Goal: Transaction & Acquisition: Purchase product/service

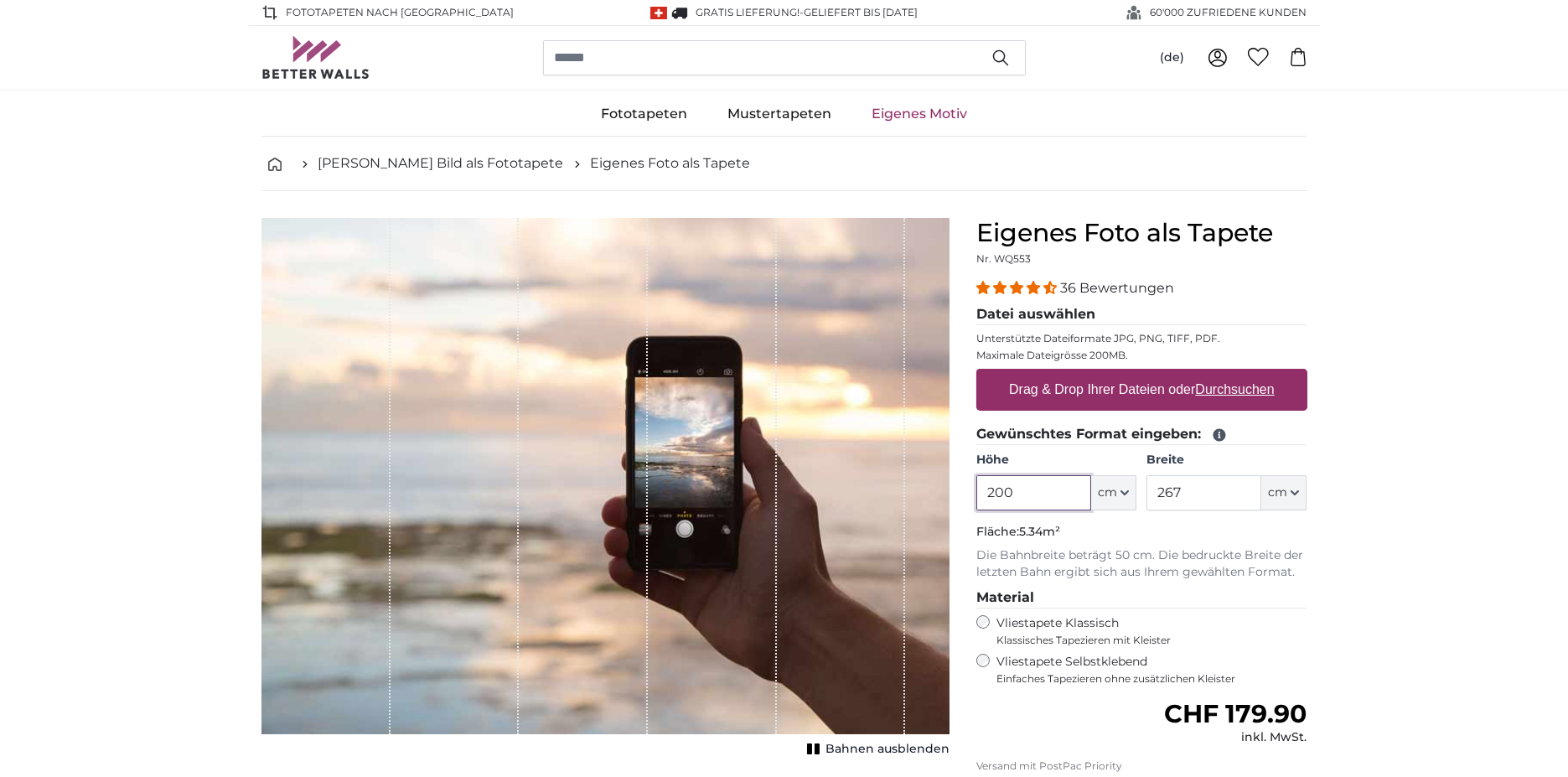
drag, startPoint x: 981, startPoint y: 485, endPoint x: 914, endPoint y: 483, distance: 67.0
click at [914, 483] on product-detail "Abbrechen Bild zuschneiden Bahnen ausblenden Eigenes Foto als Tapete Nr. WQ553 …" at bounding box center [784, 582] width 1072 height 782
type input "150"
drag, startPoint x: 1190, startPoint y: 488, endPoint x: 1055, endPoint y: 485, distance: 135.0
click at [1055, 485] on div "Höhe 150 ft cm Centimeter (cm) Inches (inch) Feet (ft. in.) Breite 267 ft cm Ce…" at bounding box center [1141, 481] width 331 height 59
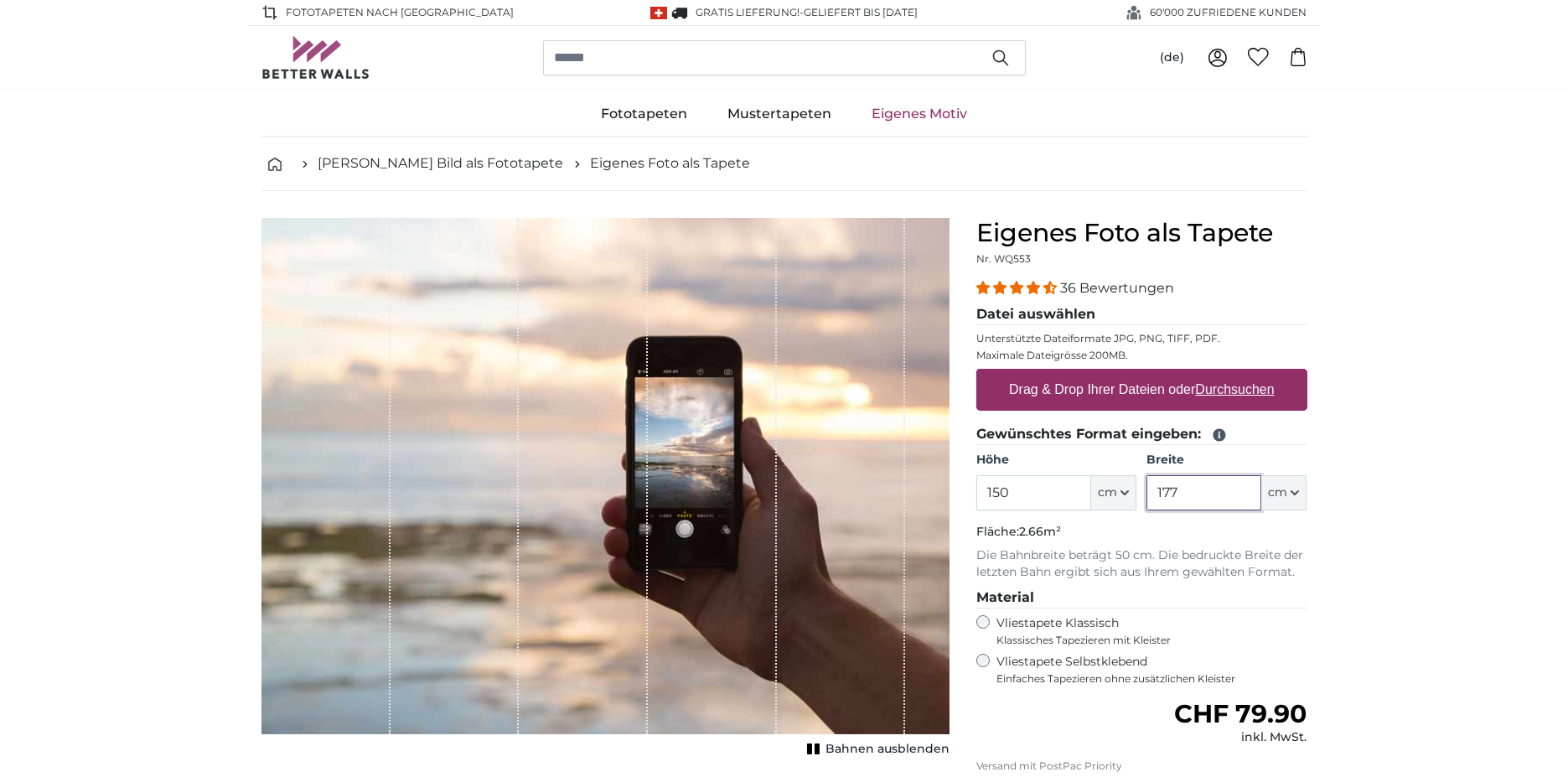
type input "177"
click at [1161, 393] on label "Drag & Drop Ihrer Dateien oder Durchsuchen" at bounding box center [1141, 390] width 279 height 34
click at [1161, 374] on input "Drag & Drop Ihrer Dateien oder Durchsuchen" at bounding box center [1141, 371] width 331 height 5
type input "**********"
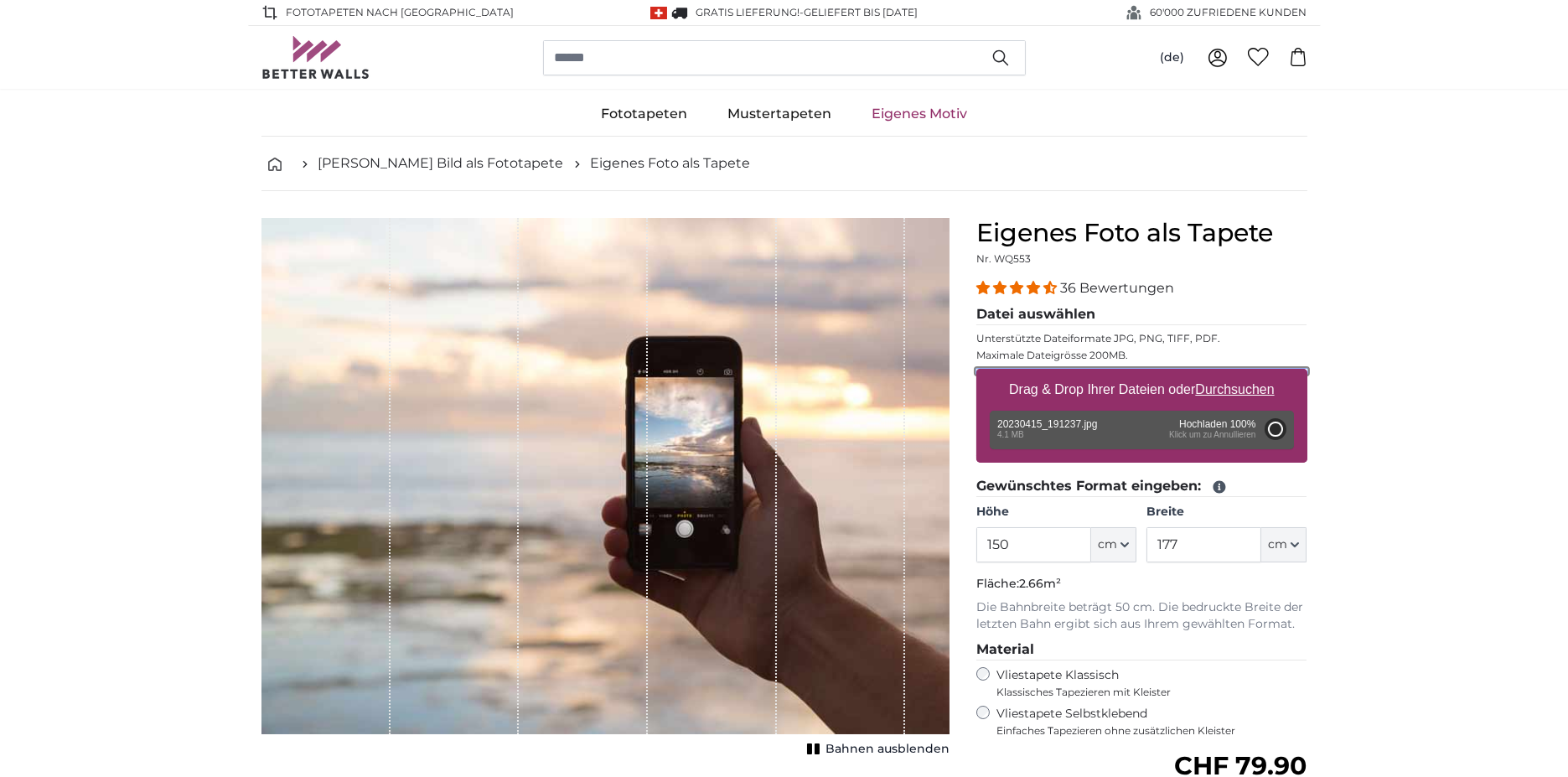
type input "185"
type input "329.3"
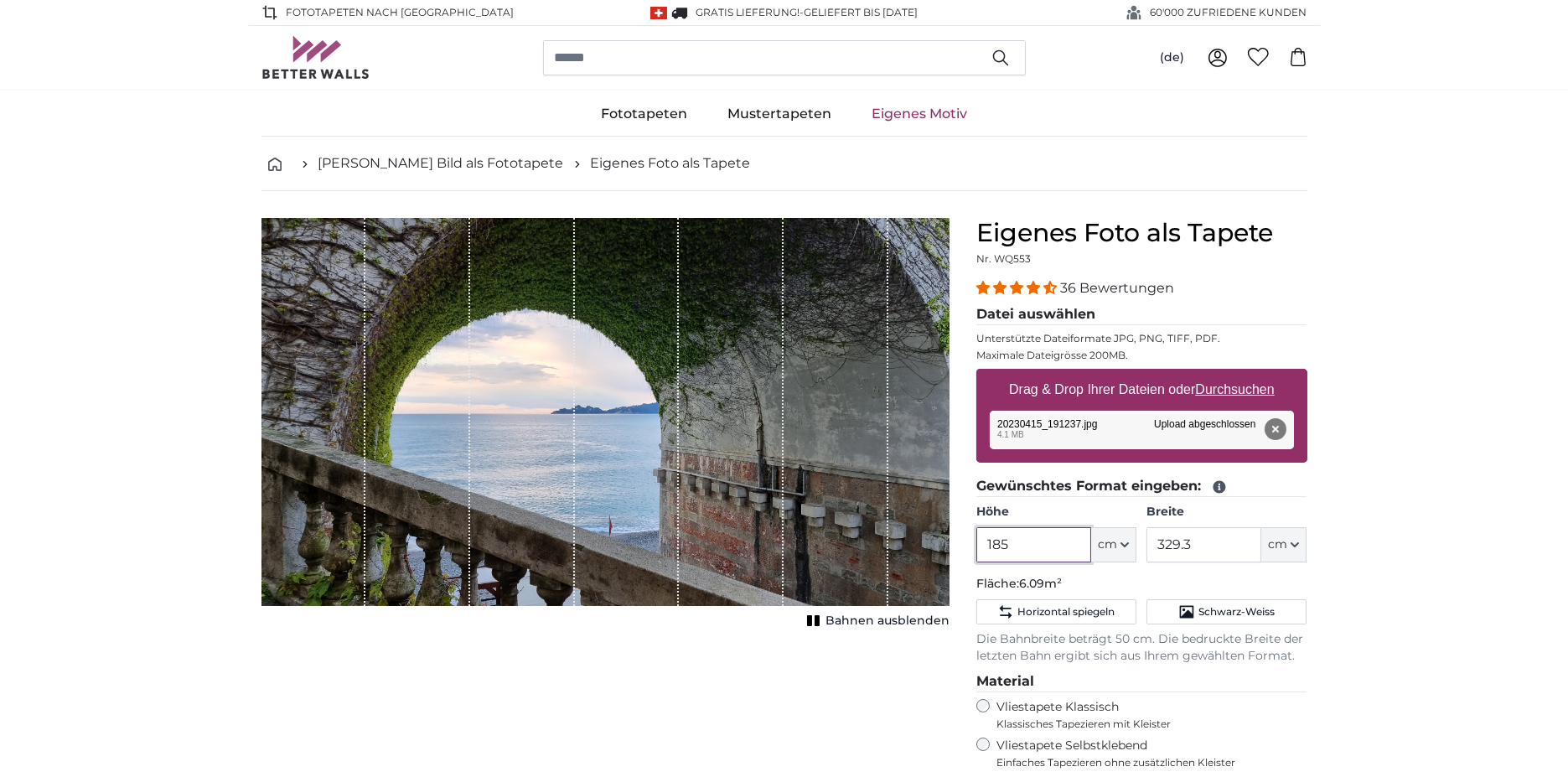
click at [1014, 542] on input "185" at bounding box center [1033, 544] width 115 height 35
drag, startPoint x: 1013, startPoint y: 543, endPoint x: 961, endPoint y: 540, distance: 52.1
click at [961, 540] on product-detail "Abbrechen Bild zuschneiden Bahnen ausblenden Eigenes Foto als Tapete Nr. WQ553 …" at bounding box center [784, 624] width 1072 height 866
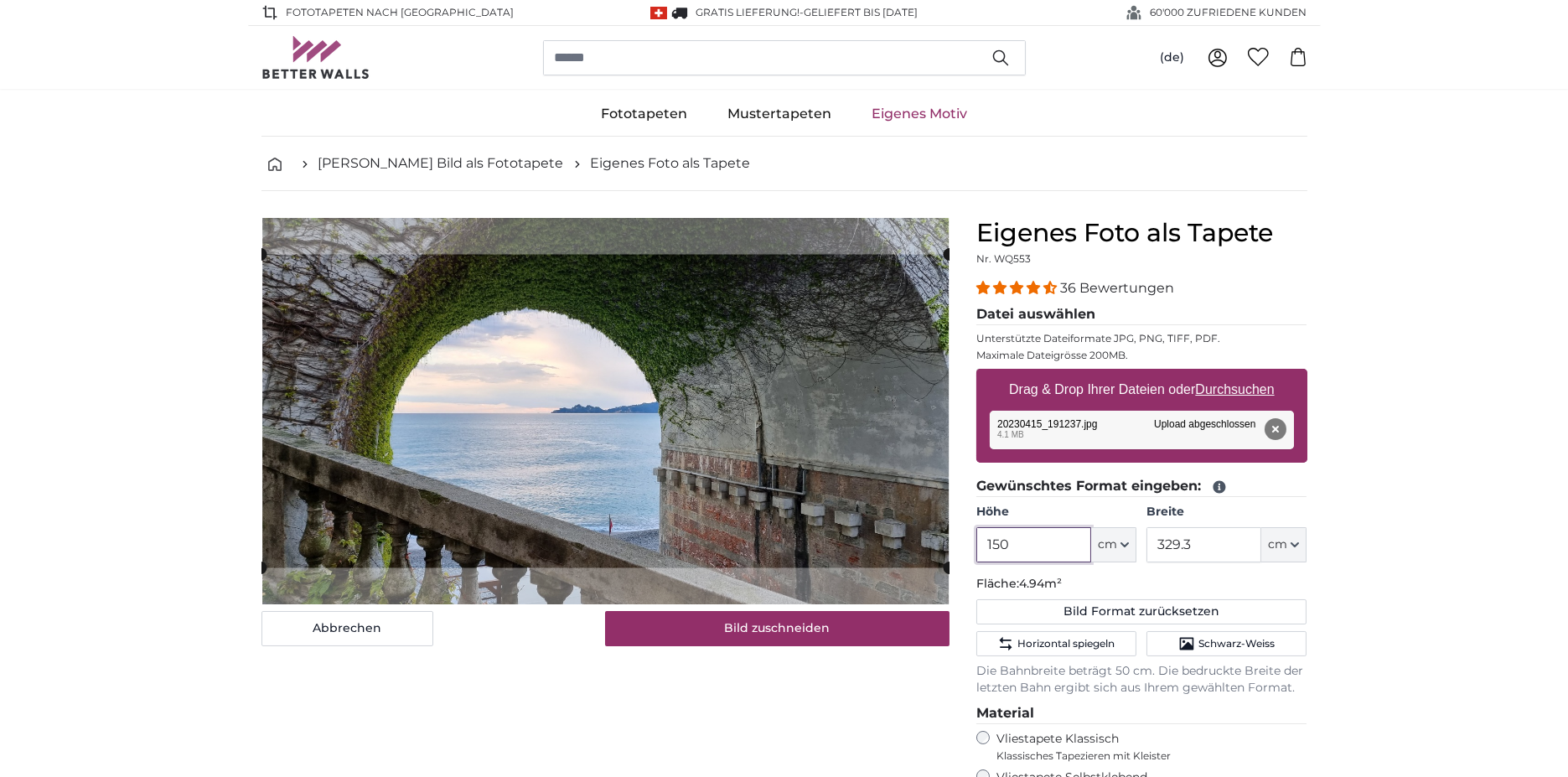
type input "150"
drag, startPoint x: 1203, startPoint y: 541, endPoint x: 1137, endPoint y: 542, distance: 66.0
click at [1137, 542] on div "Höhe 150 ft cm Centimeter (cm) Inches (inch) Feet (ft. in.) Breite 329.3 ft cm …" at bounding box center [1141, 533] width 331 height 59
drag, startPoint x: 1013, startPoint y: 547, endPoint x: 957, endPoint y: 542, distance: 56.2
click at [957, 542] on product-detail "Abbrechen Bild zuschneiden Bahnen ausblenden Eigenes Foto als Tapete Nr. WQ553 …" at bounding box center [784, 640] width 1072 height 898
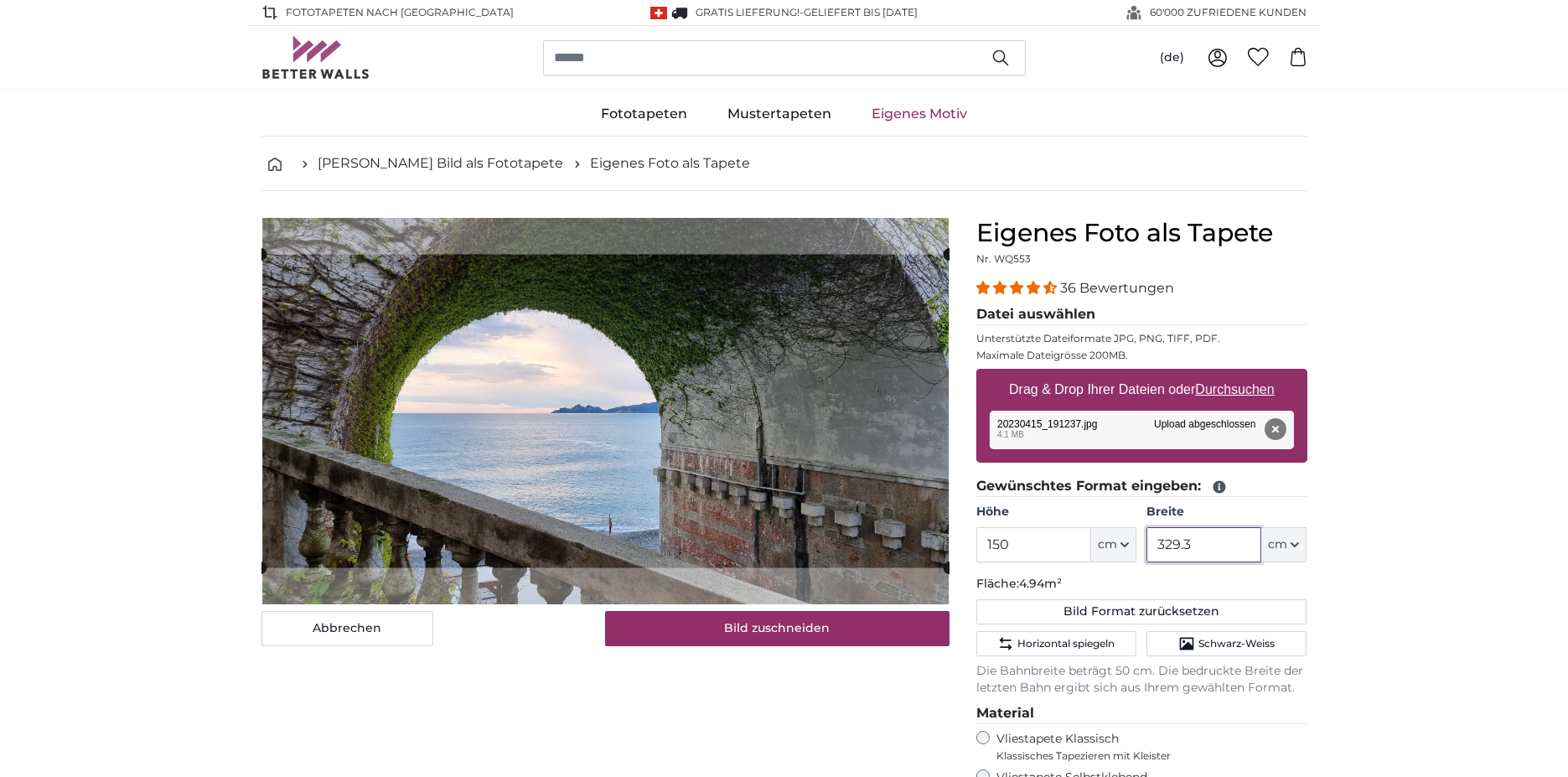
drag, startPoint x: 1210, startPoint y: 547, endPoint x: 1138, endPoint y: 540, distance: 72.3
click at [1138, 540] on div "Höhe 150 ft cm Centimeter (cm) Inches (inch) Feet (ft. in.) Breite 329.3 ft cm …" at bounding box center [1141, 533] width 331 height 59
type input "177"
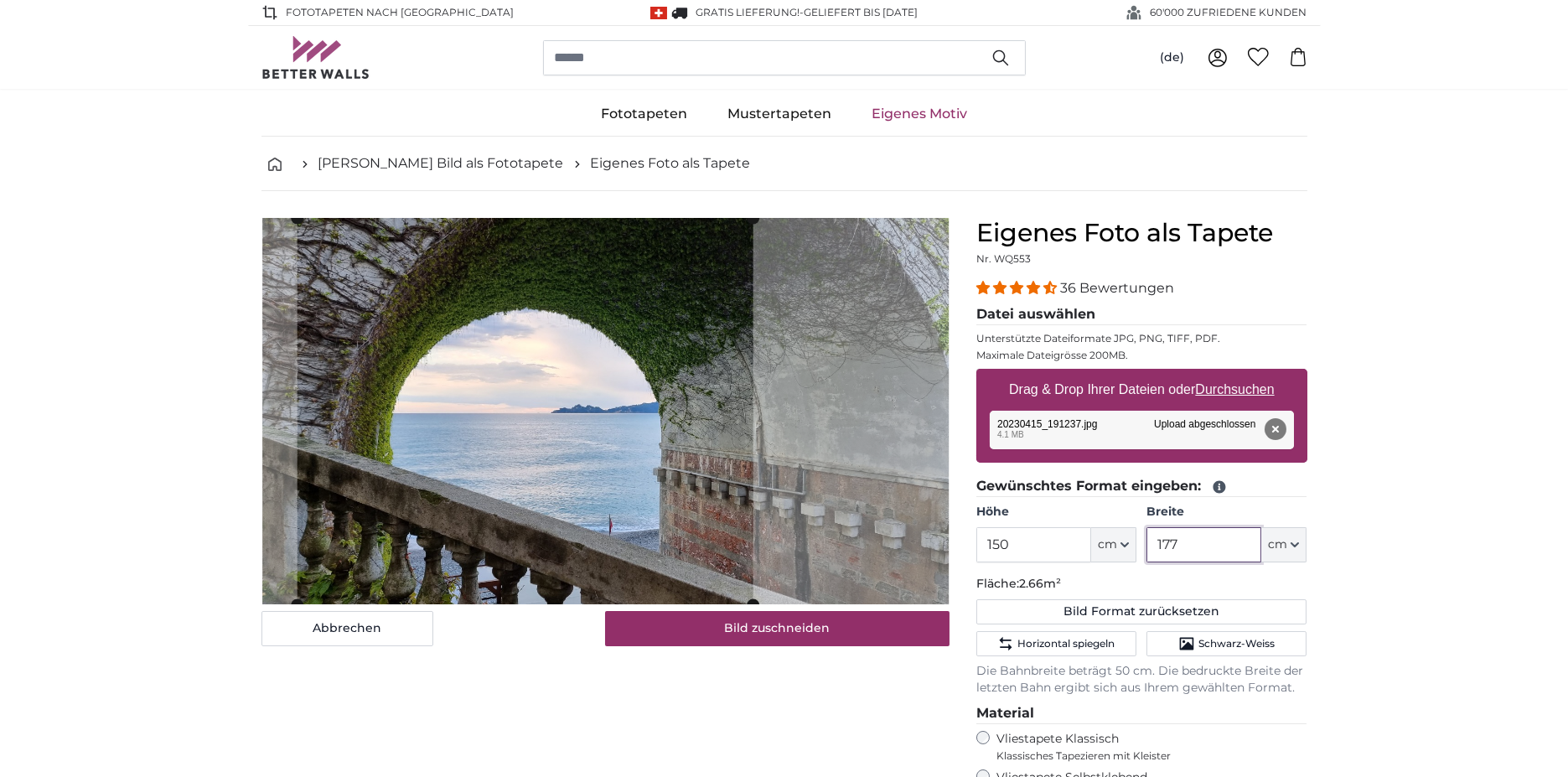
click at [690, 565] on cropper-handle at bounding box center [525, 411] width 456 height 387
type input "177"
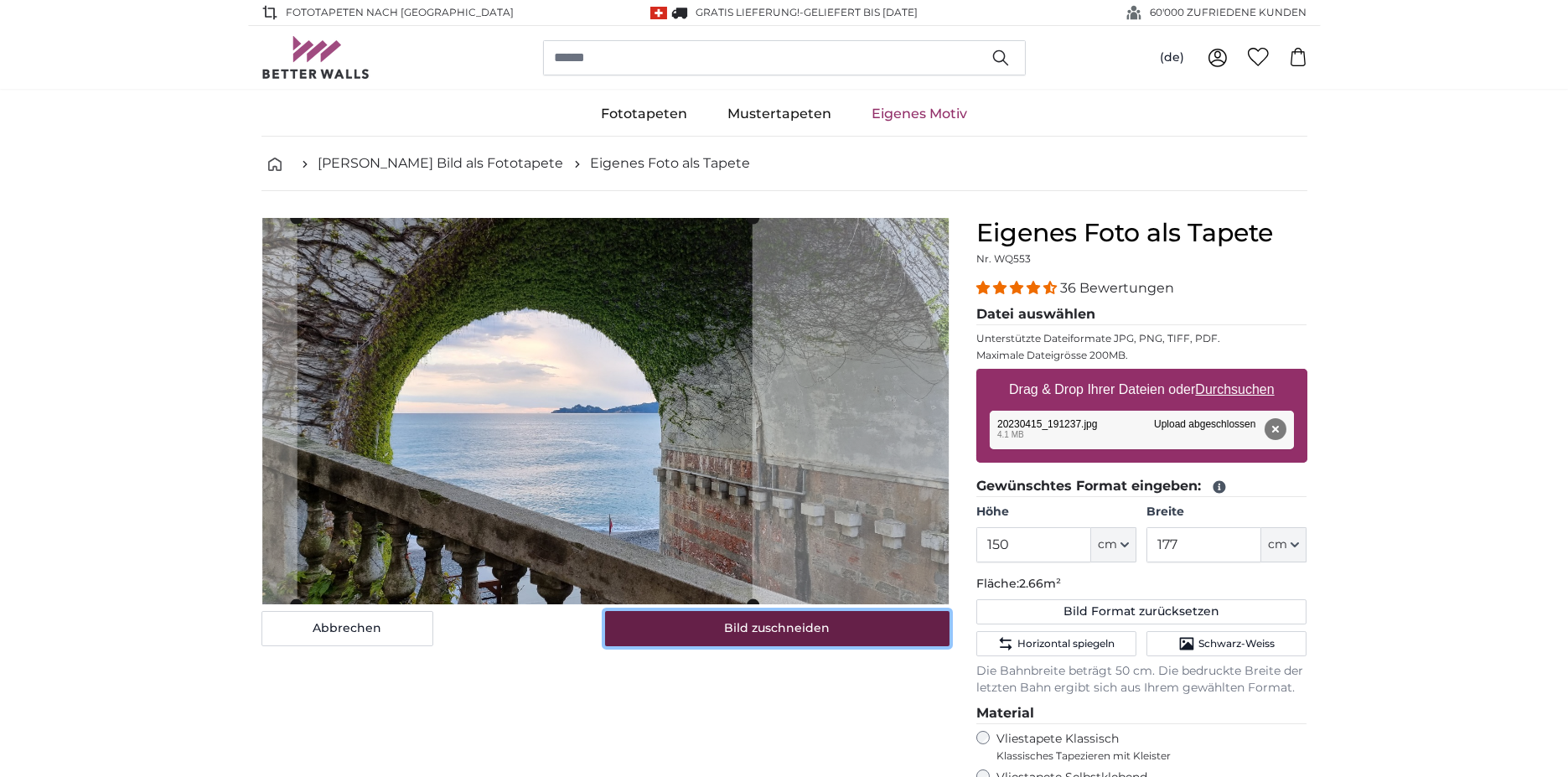
click at [739, 635] on button "Bild zuschneiden" at bounding box center [777, 628] width 345 height 35
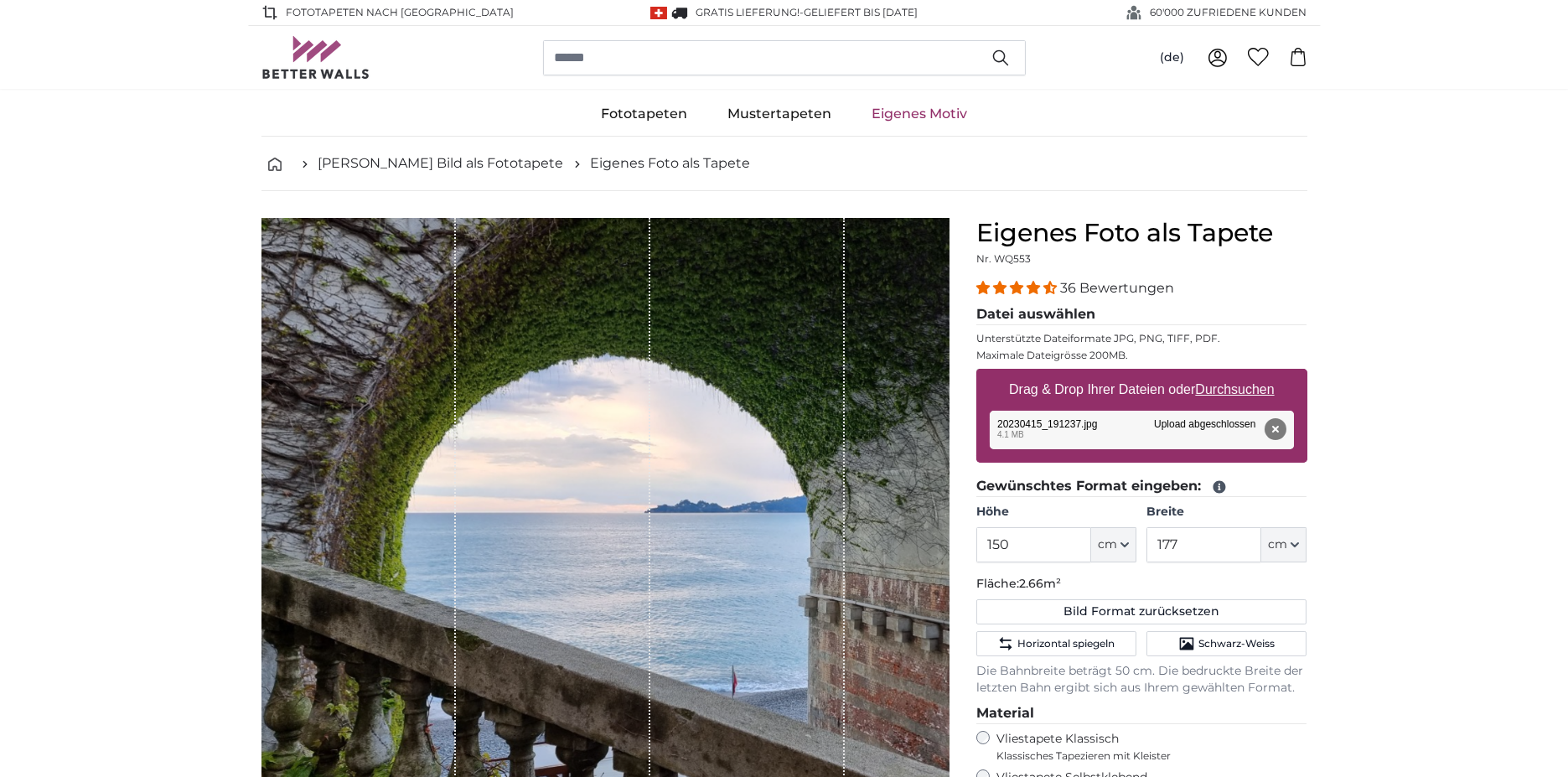
click at [1039, 289] on span "4.31 stars" at bounding box center [1034, 287] width 17 height 13
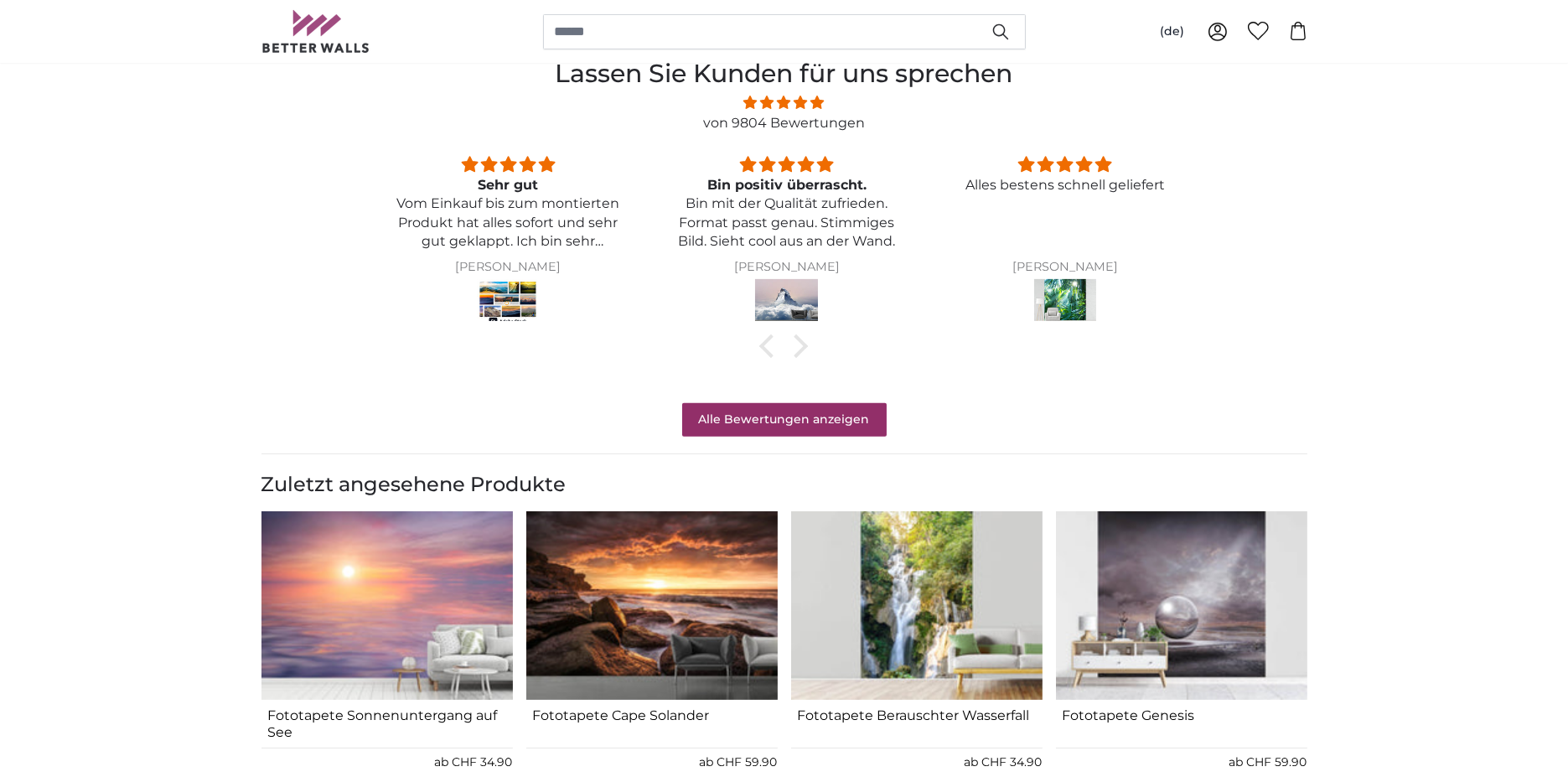
scroll to position [1420, 0]
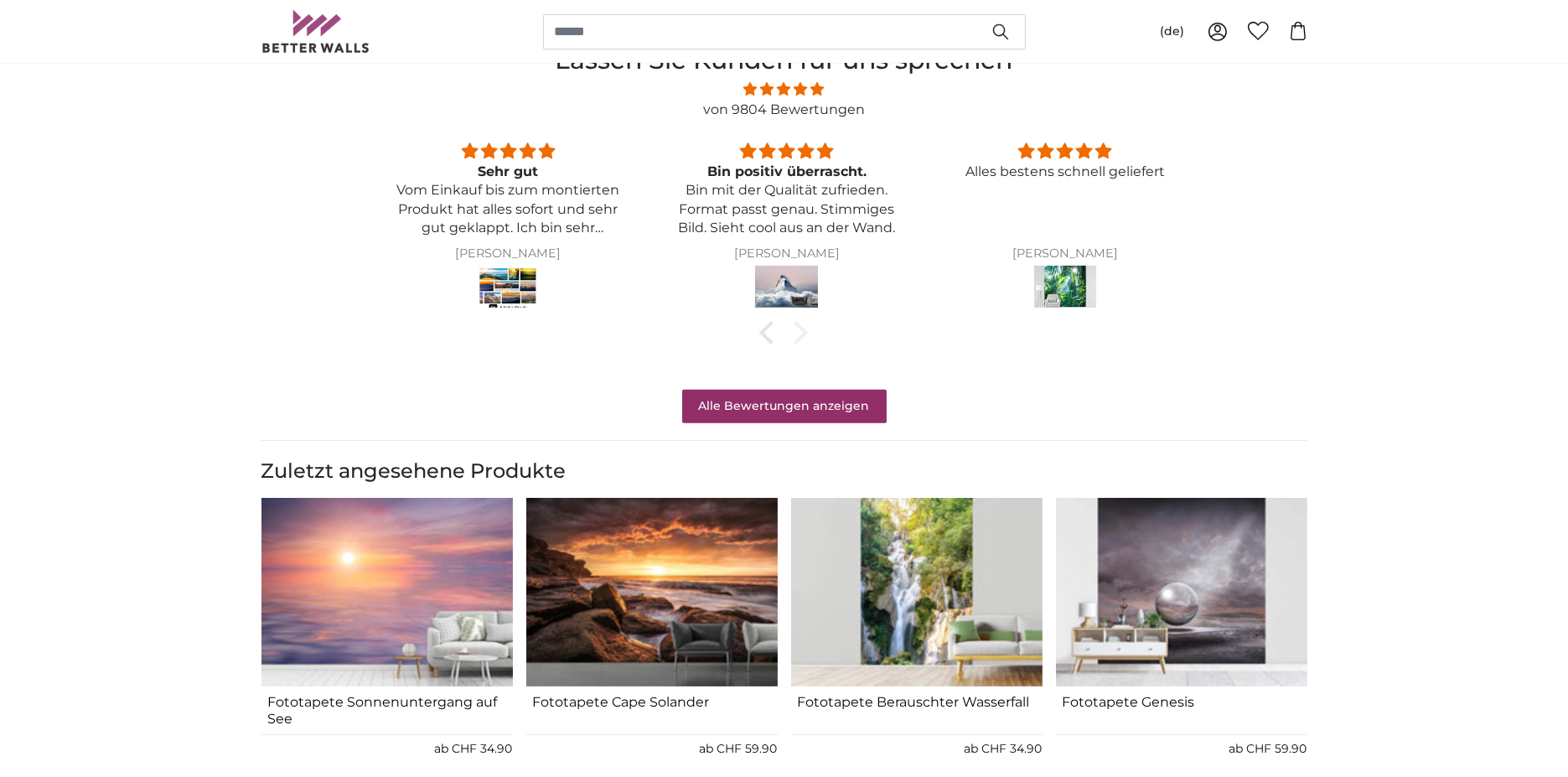
click at [800, 333] on div at bounding box center [795, 332] width 23 height 23
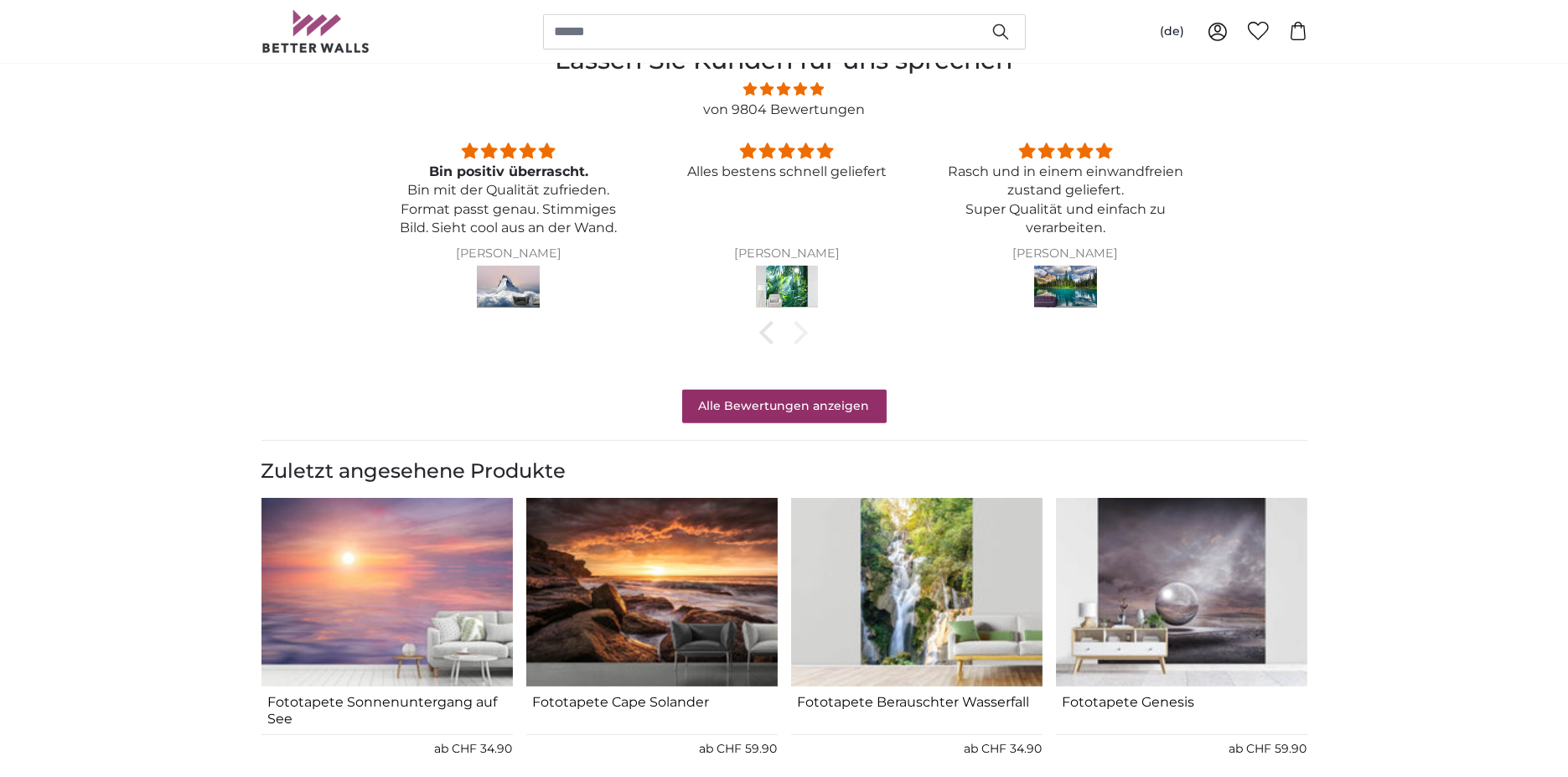
click at [800, 333] on div at bounding box center [795, 332] width 23 height 23
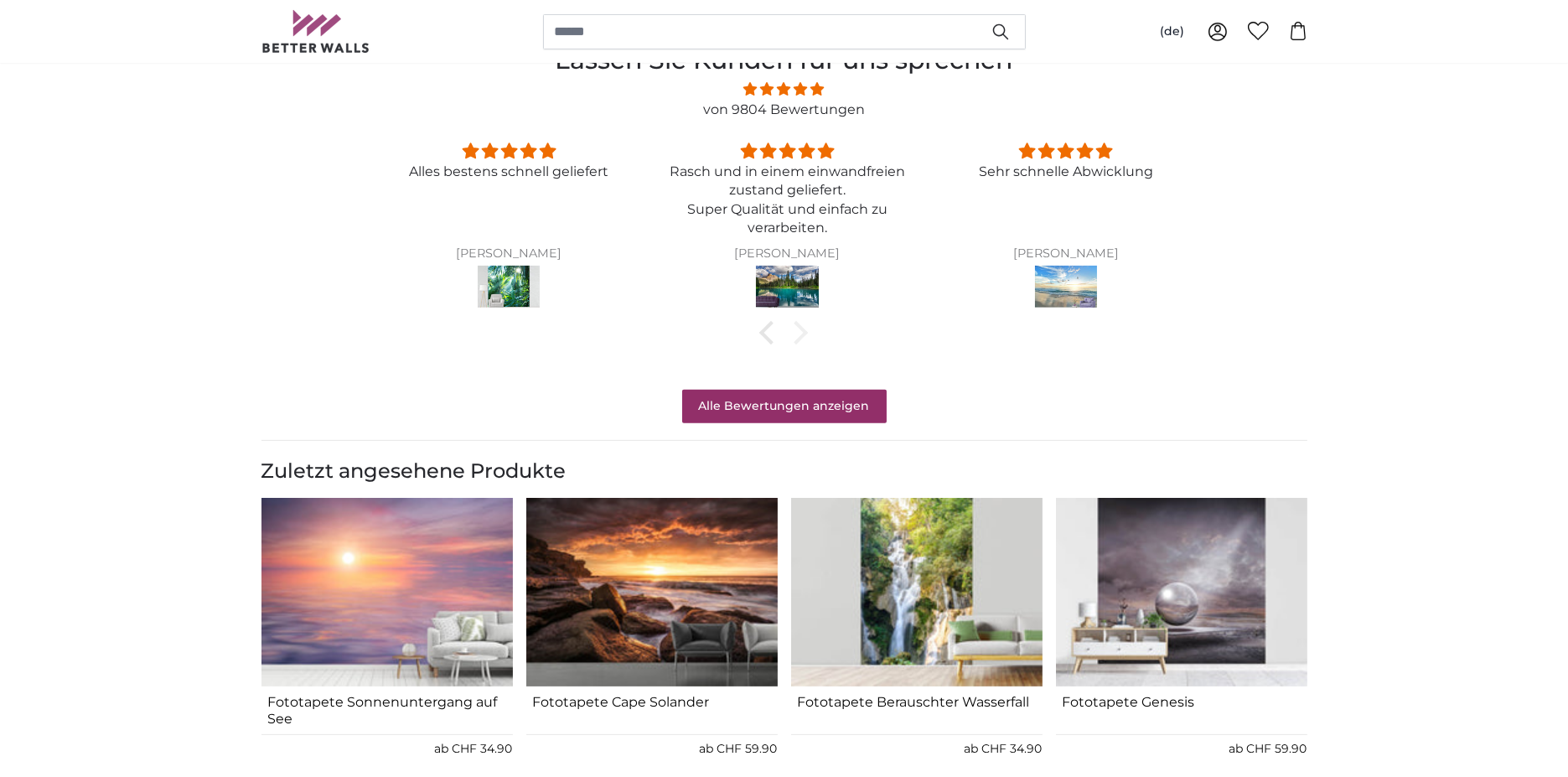
click at [800, 333] on div at bounding box center [795, 332] width 23 height 23
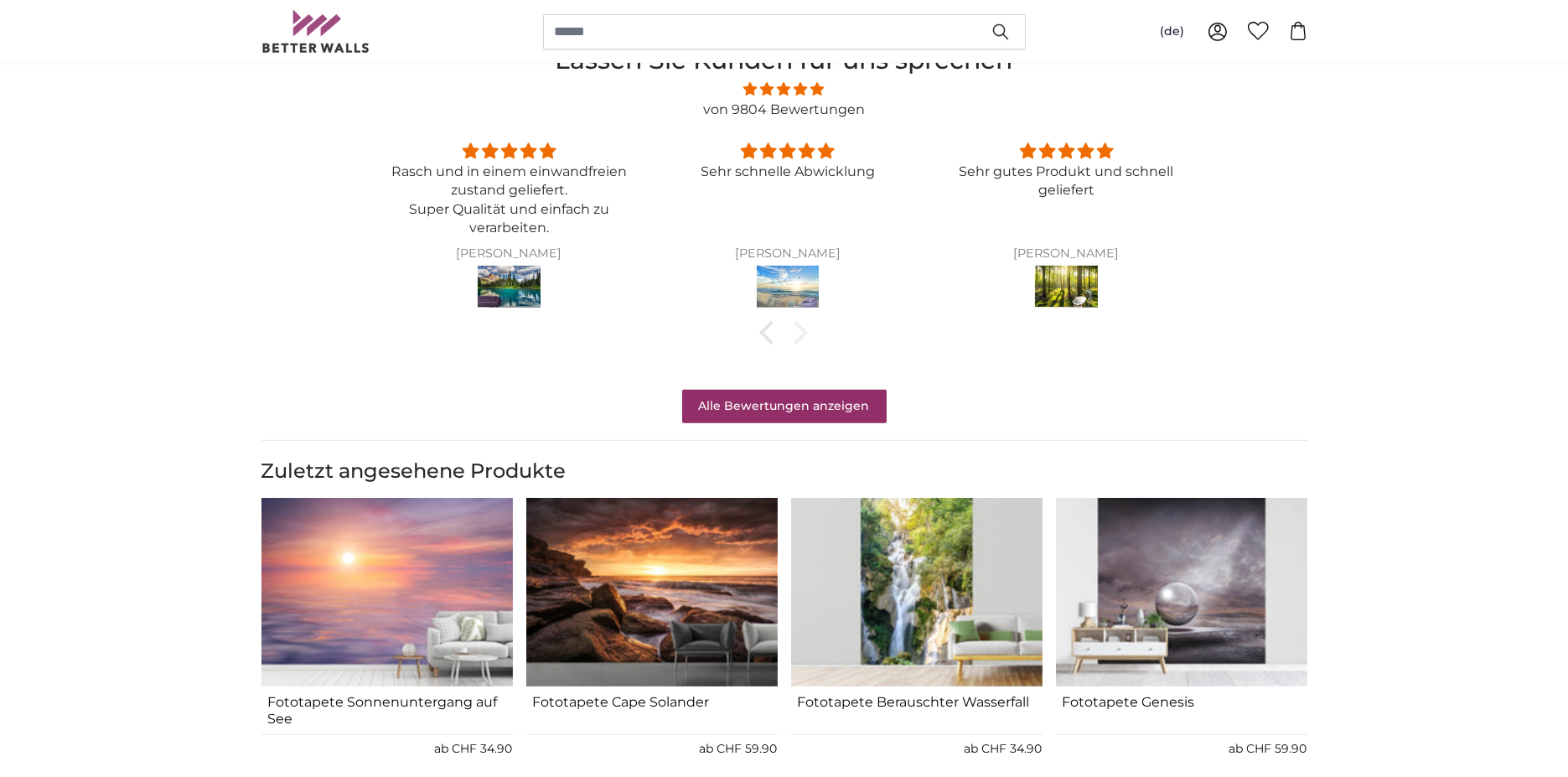
click at [800, 333] on div at bounding box center [795, 332] width 23 height 23
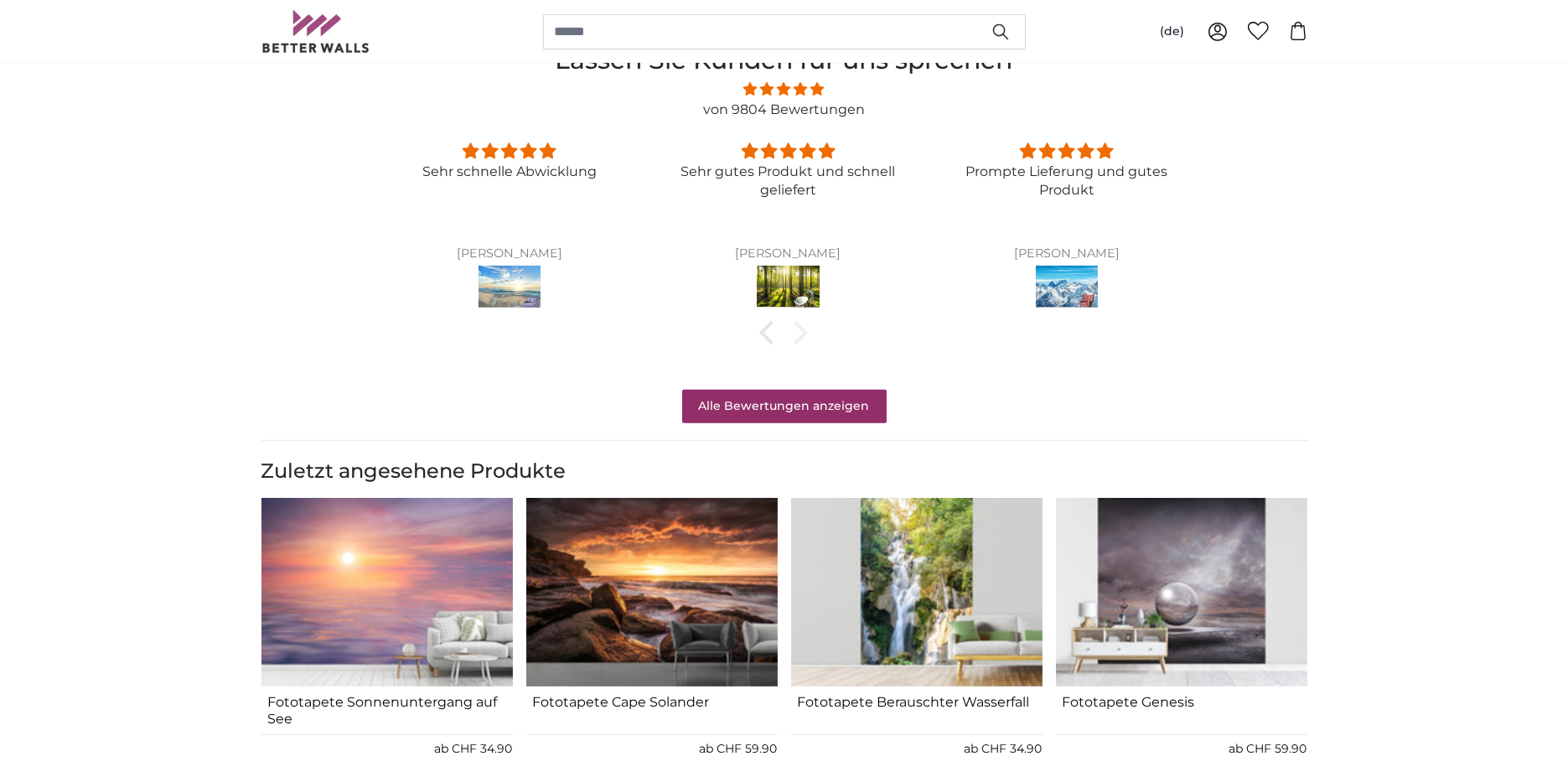
click at [800, 333] on div at bounding box center [795, 332] width 23 height 23
